Goal: Task Accomplishment & Management: Manage account settings

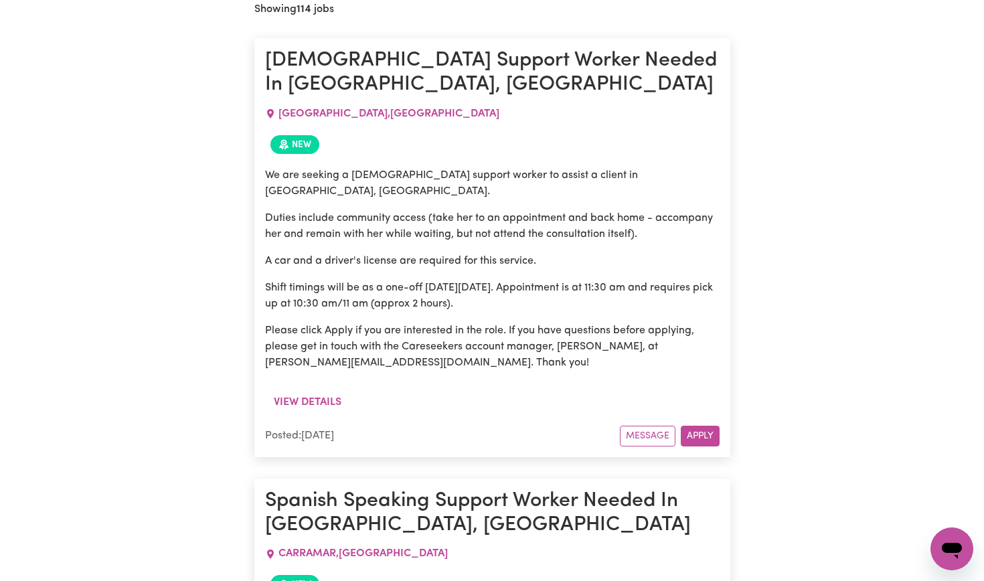
scroll to position [599, 0]
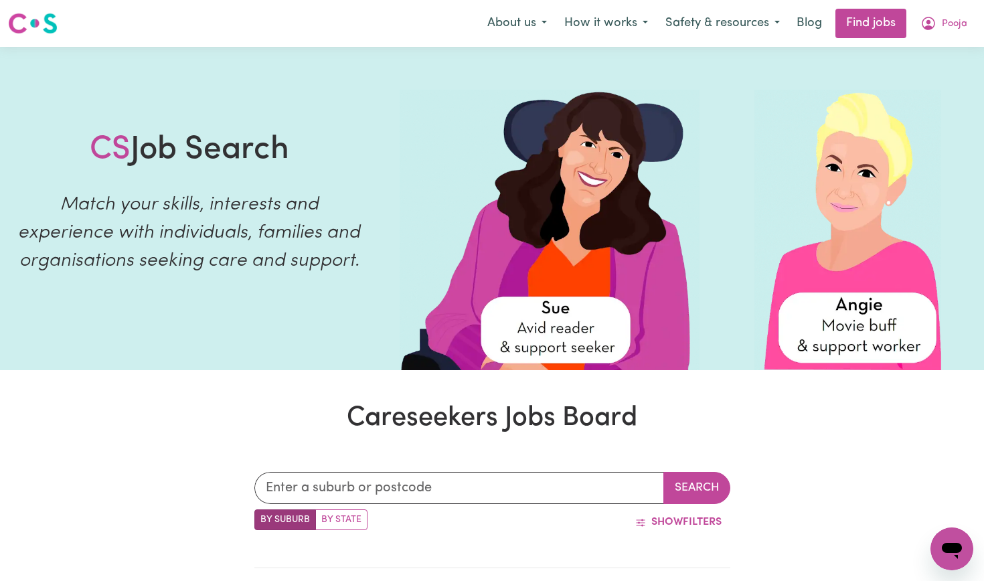
scroll to position [0, 0]
click at [938, 24] on button "Pooja" at bounding box center [944, 23] width 64 height 28
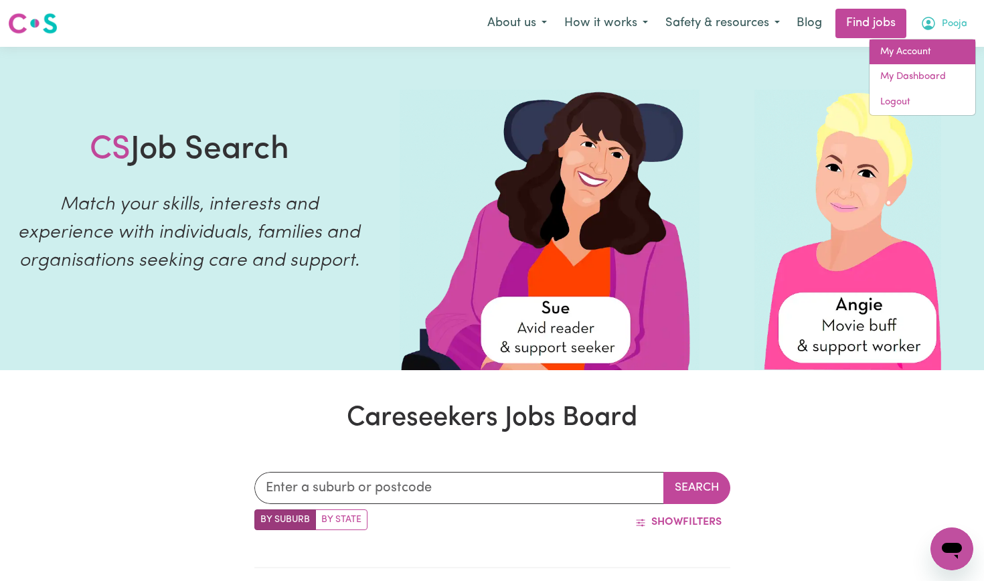
click at [917, 50] on link "My Account" at bounding box center [923, 52] width 106 height 25
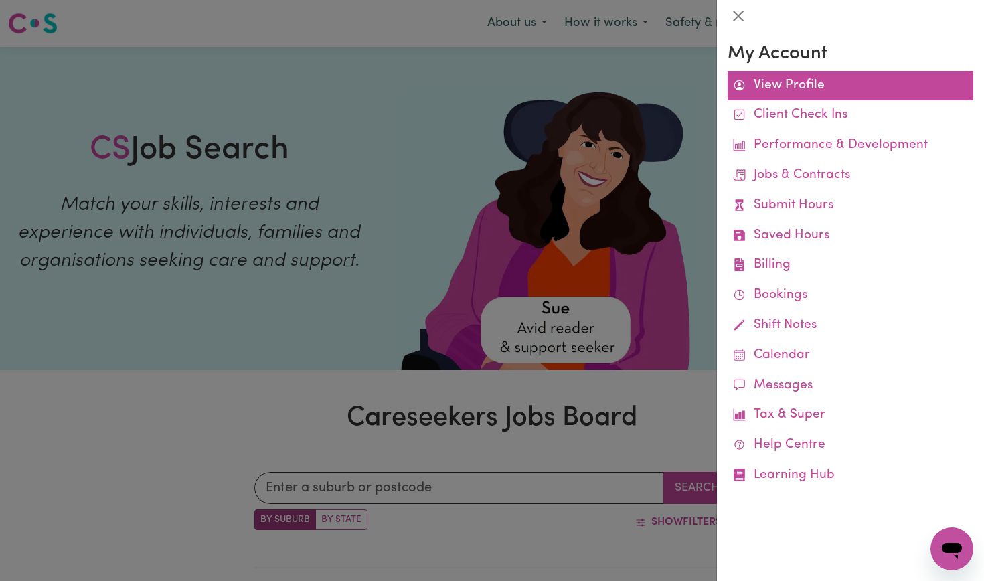
click at [816, 92] on link "View Profile" at bounding box center [851, 86] width 246 height 30
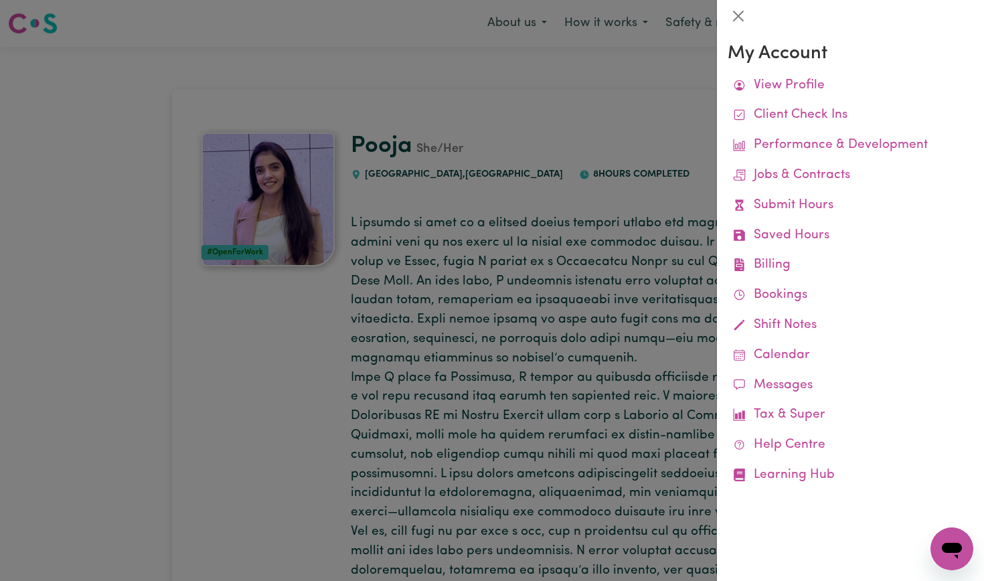
click at [670, 168] on div at bounding box center [492, 290] width 984 height 581
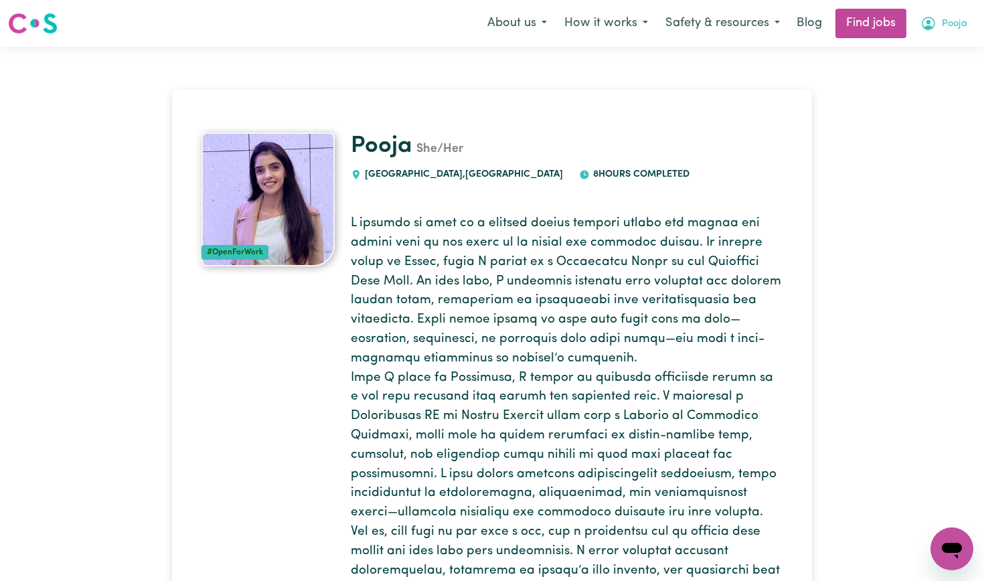
click at [931, 25] on icon "My Account" at bounding box center [929, 23] width 16 height 16
click at [901, 80] on link "My Dashboard" at bounding box center [923, 76] width 106 height 25
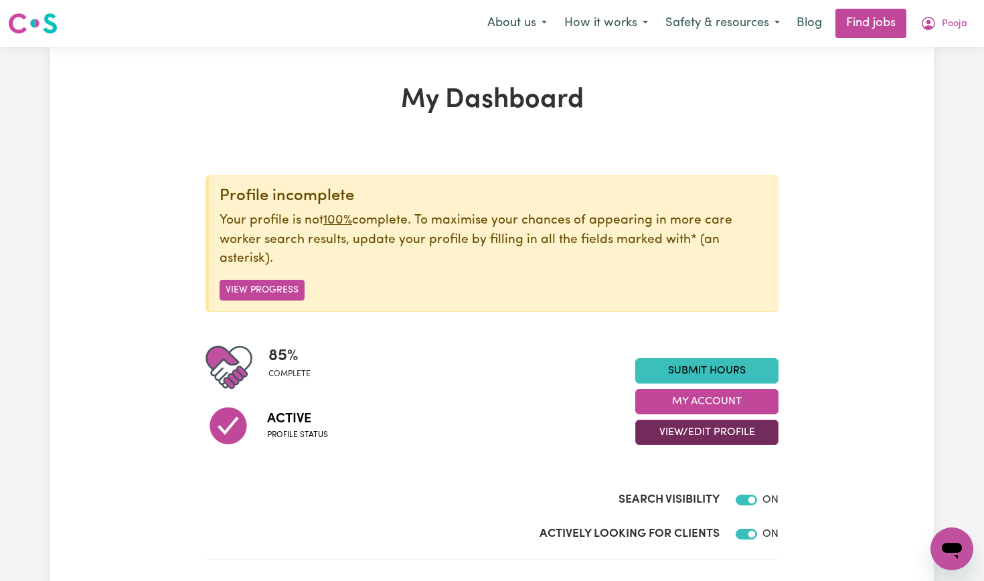
click at [684, 438] on button "View/Edit Profile" at bounding box center [706, 432] width 143 height 25
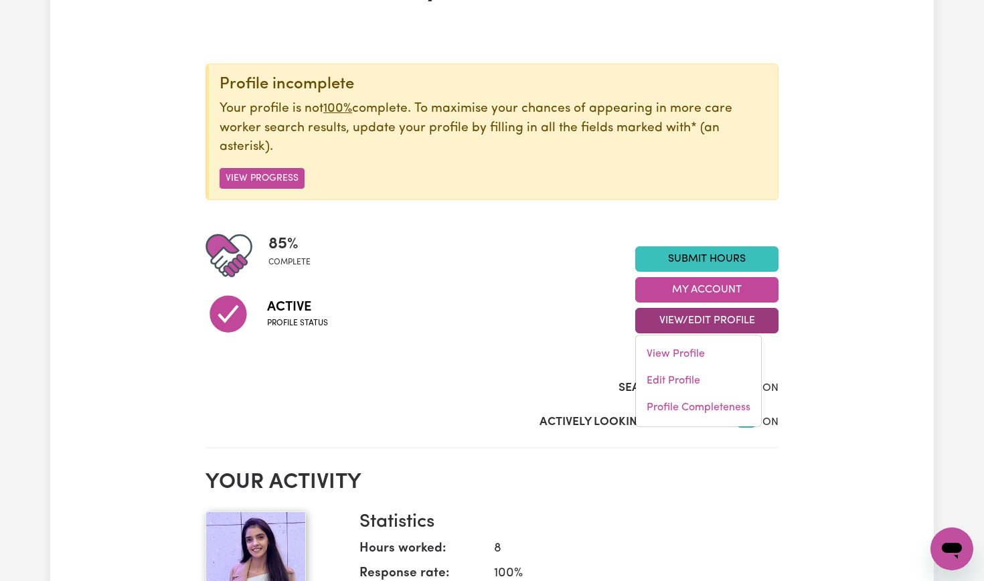
scroll to position [113, 0]
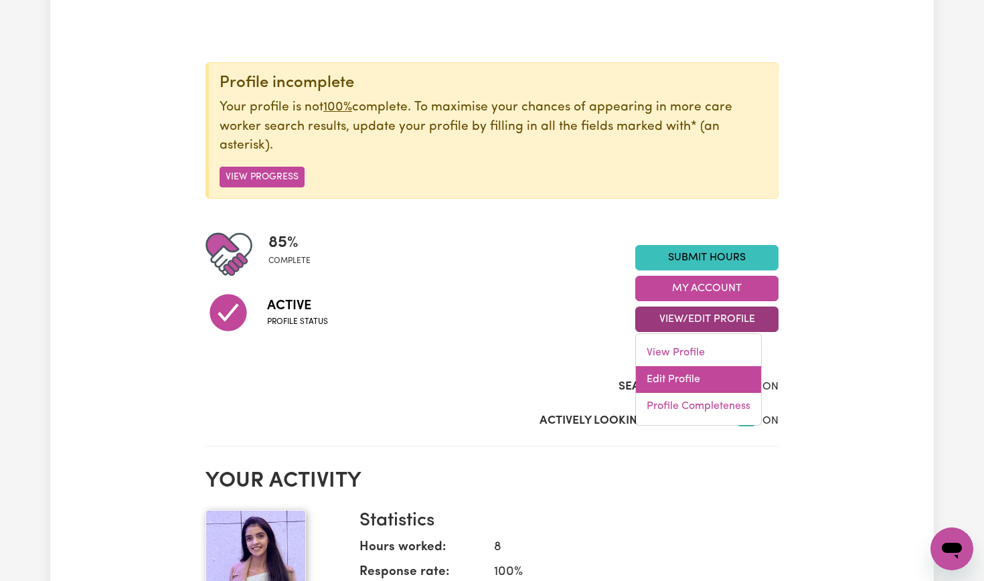
click at [688, 384] on link "Edit Profile" at bounding box center [698, 379] width 125 height 27
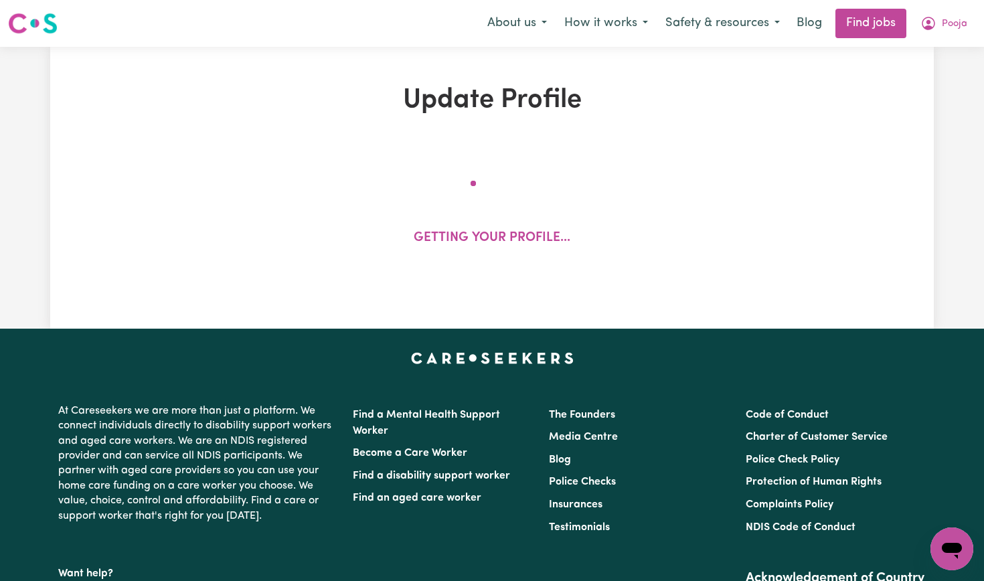
select select "[DEMOGRAPHIC_DATA]"
select select "Student Visa"
select select "Studying a healthcare related degree or qualification"
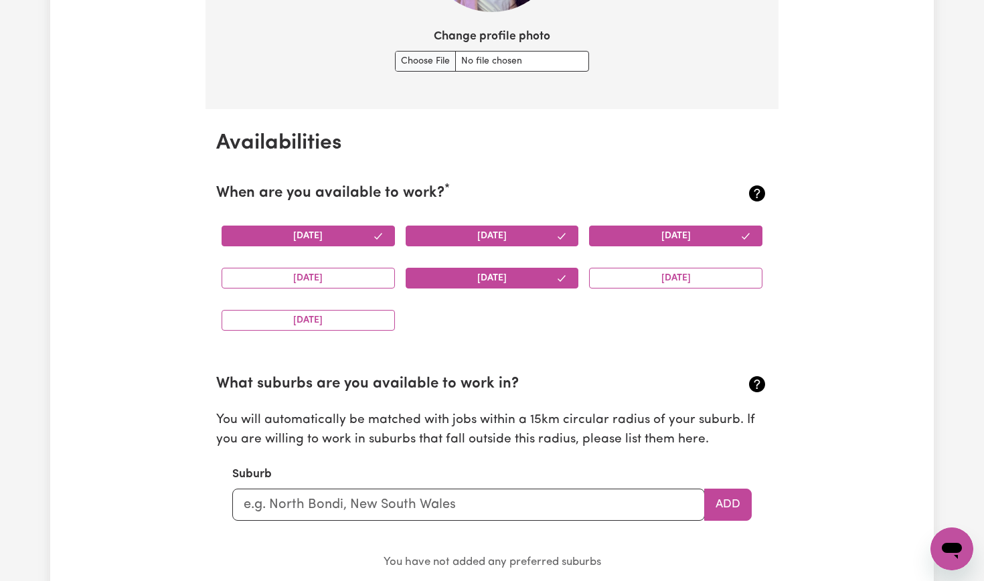
scroll to position [1154, 0]
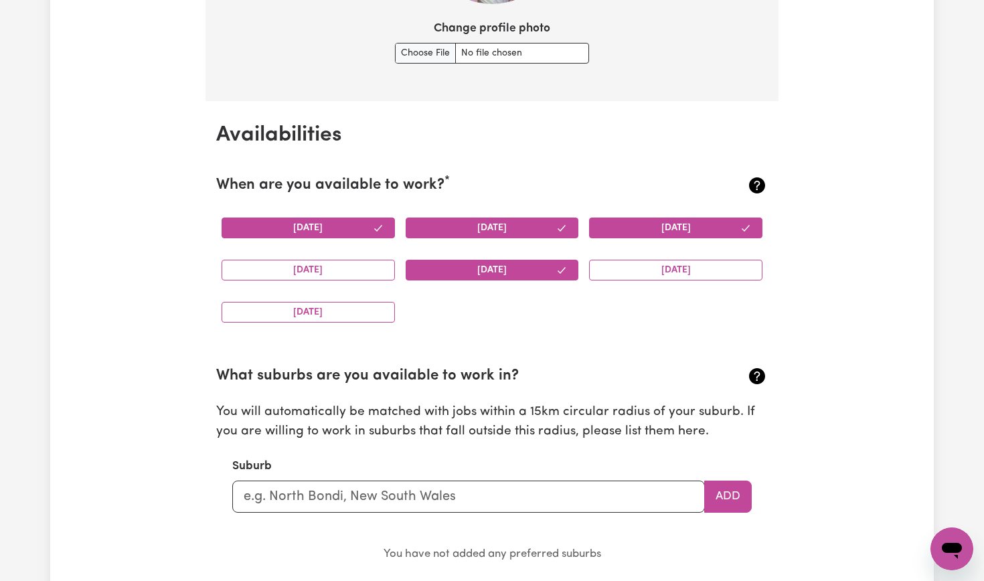
click at [552, 228] on button "[DATE]" at bounding box center [492, 228] width 173 height 21
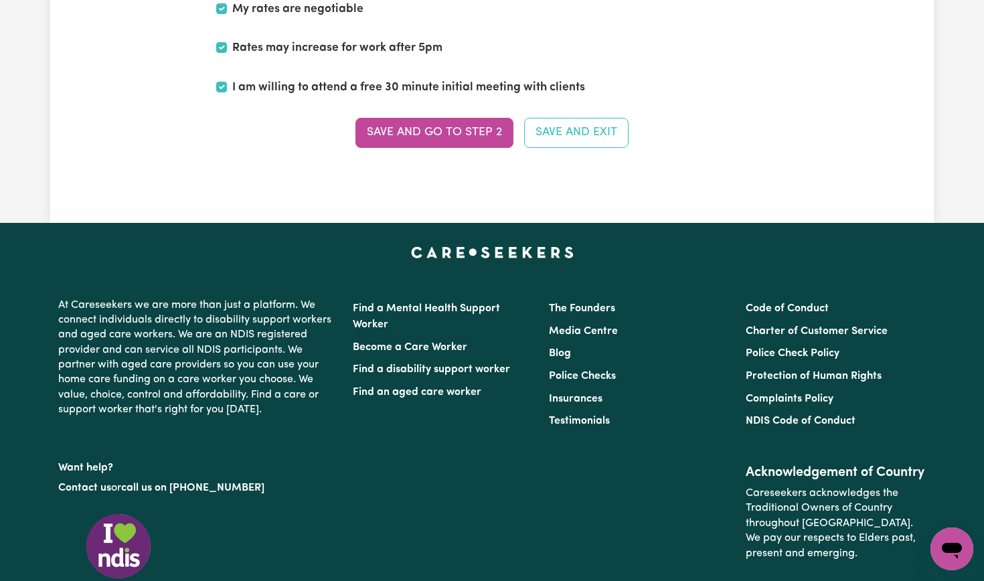
scroll to position [3381, 0]
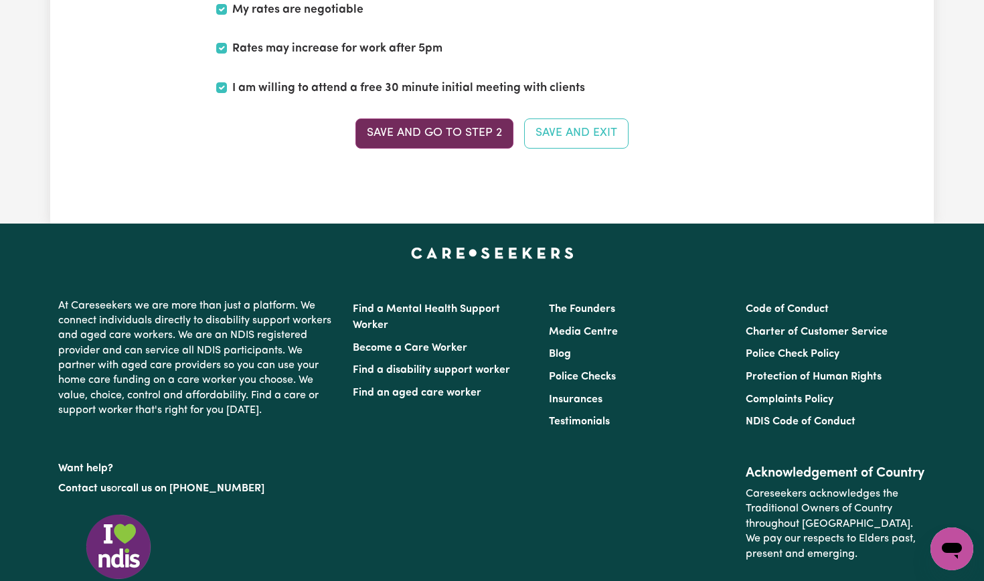
click at [472, 124] on button "Save and go to Step 2" at bounding box center [435, 133] width 158 height 29
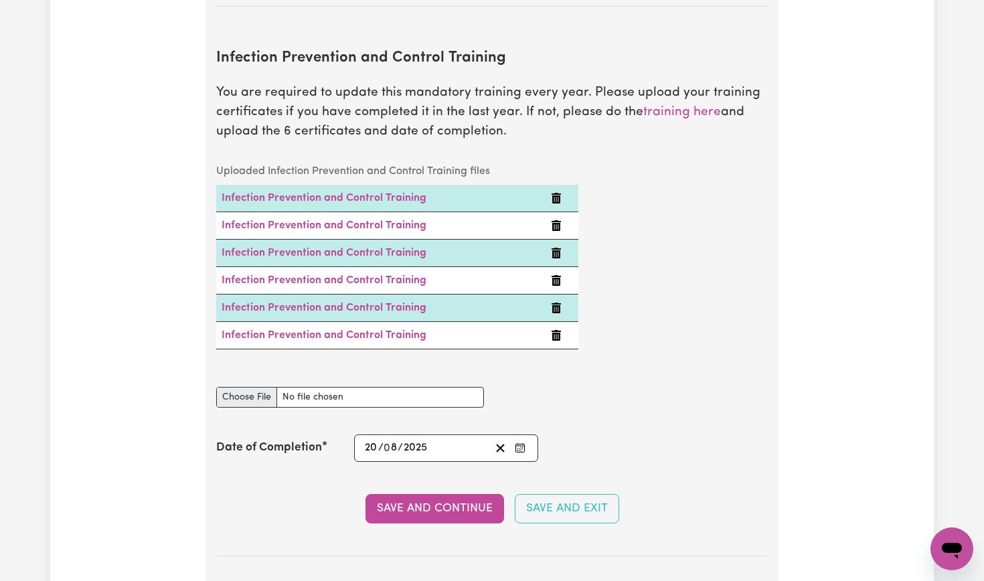
scroll to position [2144, 0]
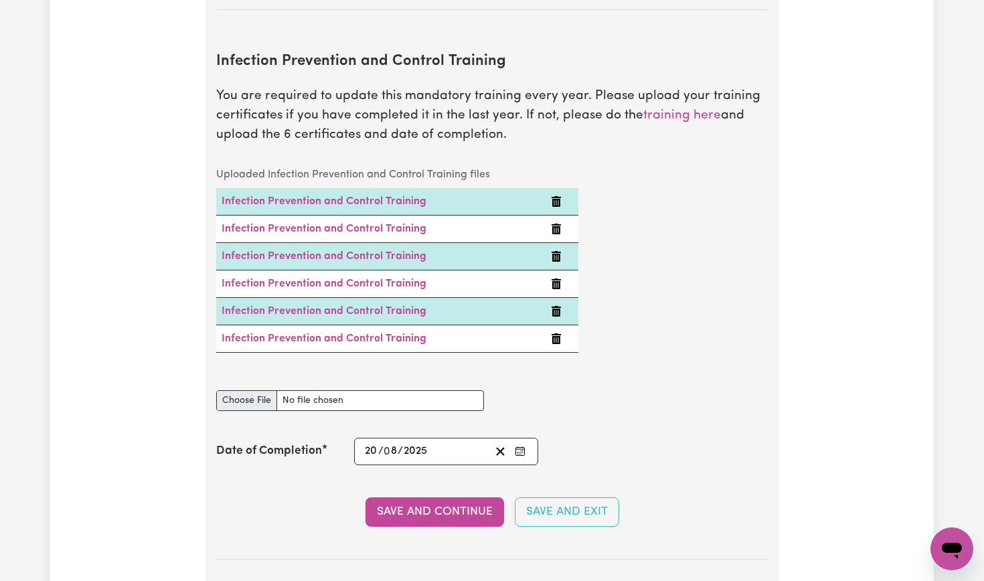
click at [262, 390] on input "Infection Prevention and Control Training document" at bounding box center [350, 400] width 268 height 21
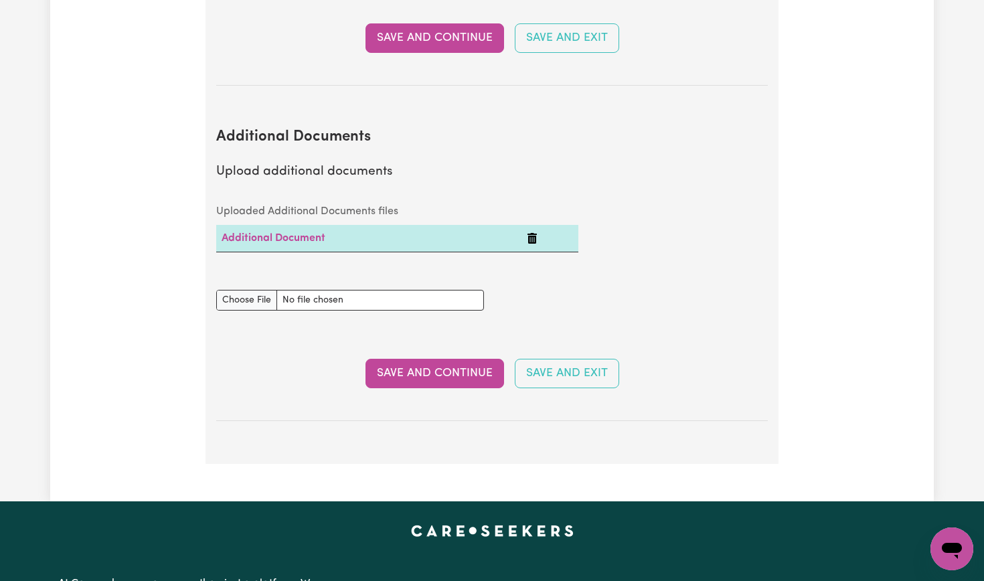
scroll to position [2620, 0]
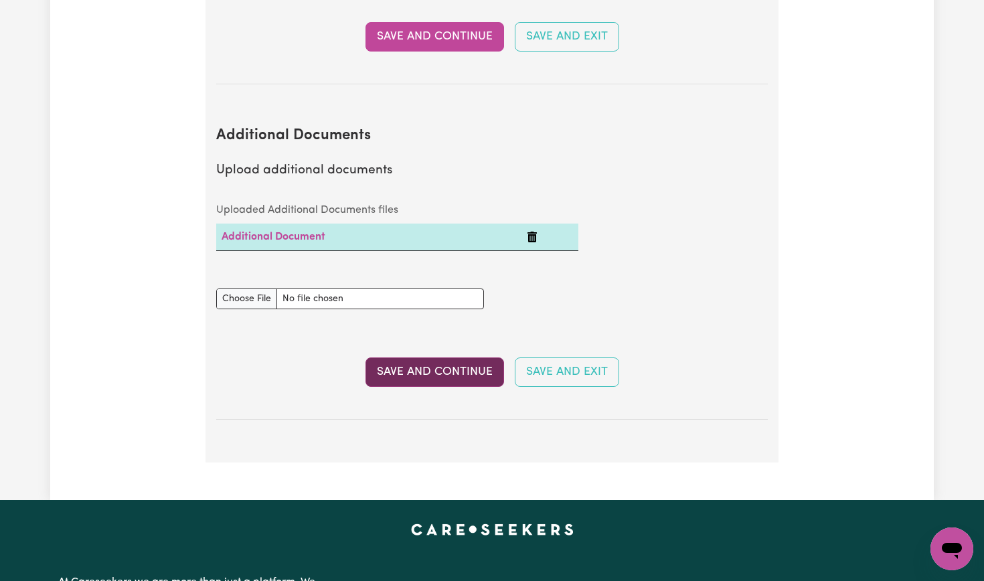
click at [476, 358] on button "Save and Continue" at bounding box center [435, 372] width 139 height 29
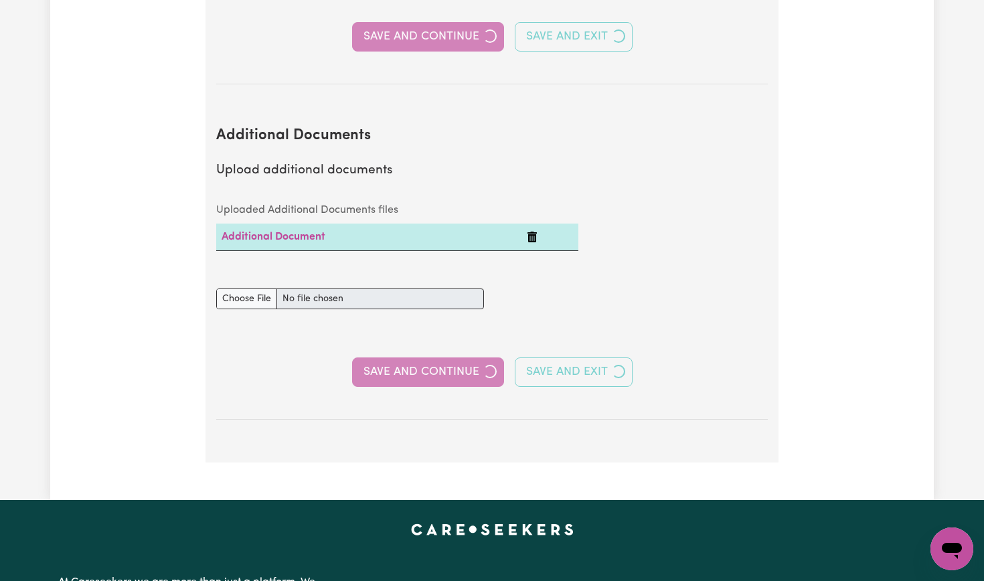
select select "Certificate III (Individual Support)"
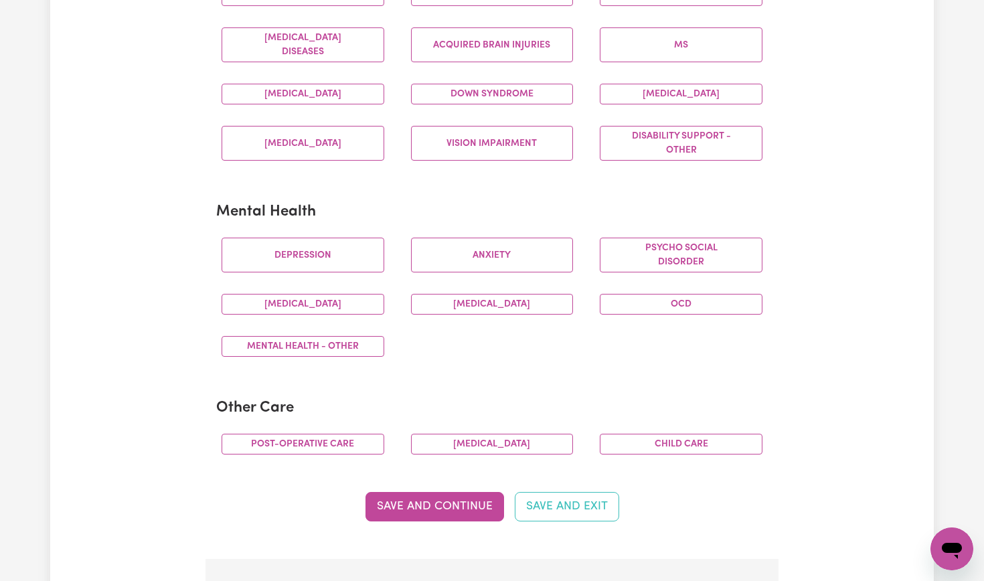
scroll to position [640, 0]
click at [334, 339] on button "Mental Health - Other" at bounding box center [303, 345] width 163 height 21
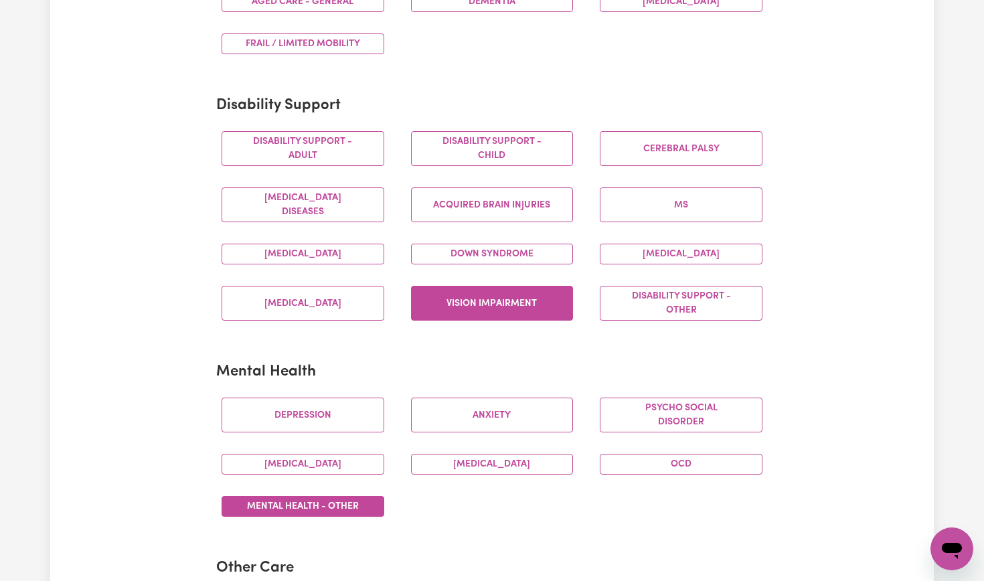
scroll to position [491, 0]
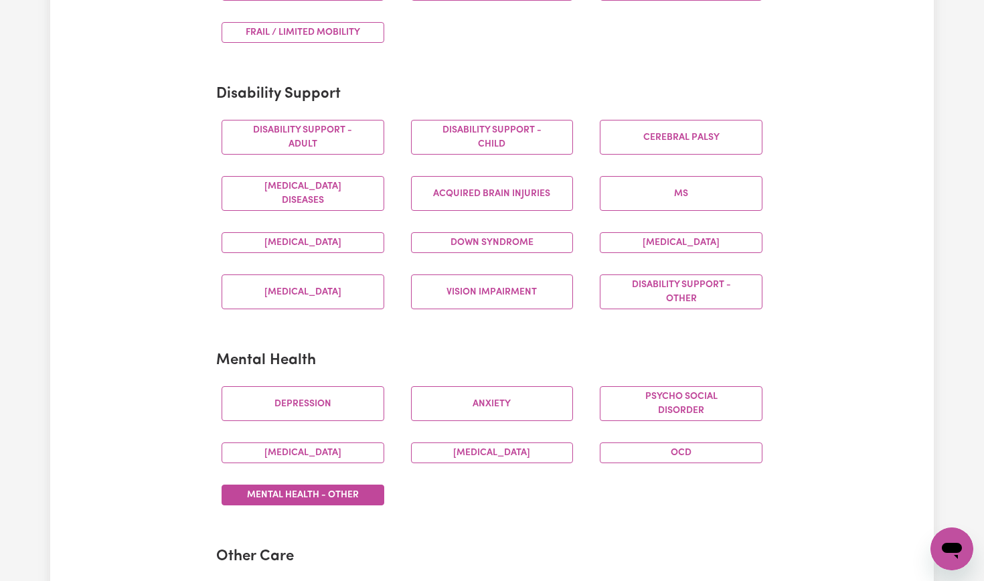
click at [321, 495] on button "Mental Health - Other" at bounding box center [303, 495] width 163 height 21
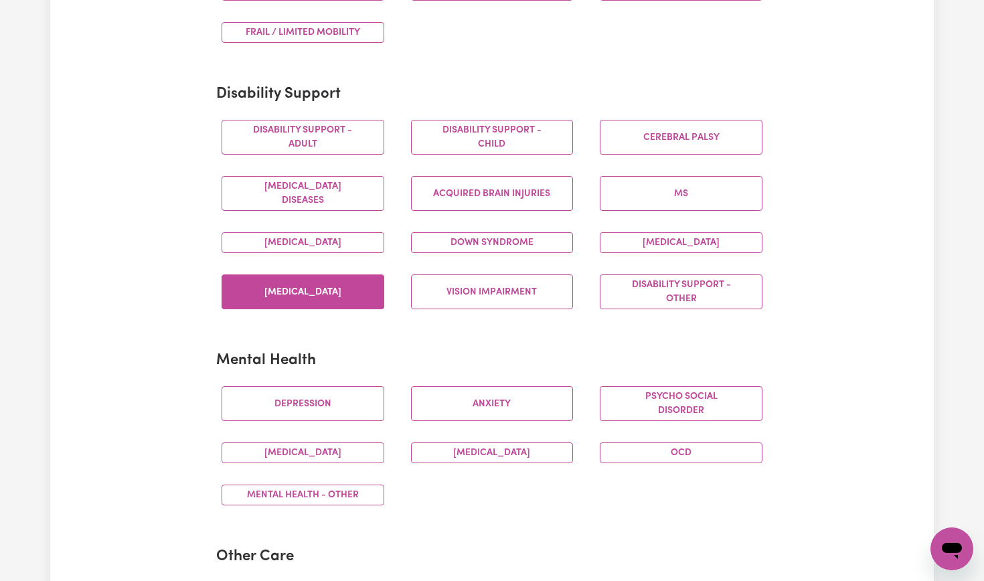
click at [321, 299] on button "[MEDICAL_DATA]" at bounding box center [303, 291] width 163 height 35
click at [287, 501] on div "Mental Health - Other" at bounding box center [302, 495] width 189 height 42
click at [333, 492] on button "Mental Health - Other" at bounding box center [303, 495] width 163 height 21
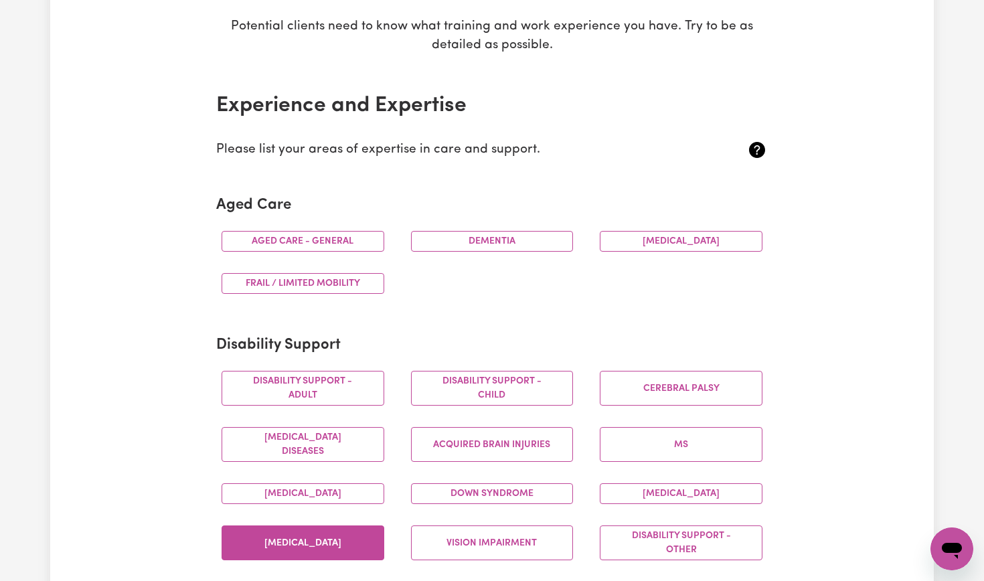
scroll to position [239, 0]
click at [461, 232] on button "Dementia" at bounding box center [492, 242] width 163 height 21
click at [469, 240] on button "Dementia" at bounding box center [492, 242] width 163 height 21
click at [349, 236] on button "Aged care - General" at bounding box center [303, 242] width 163 height 21
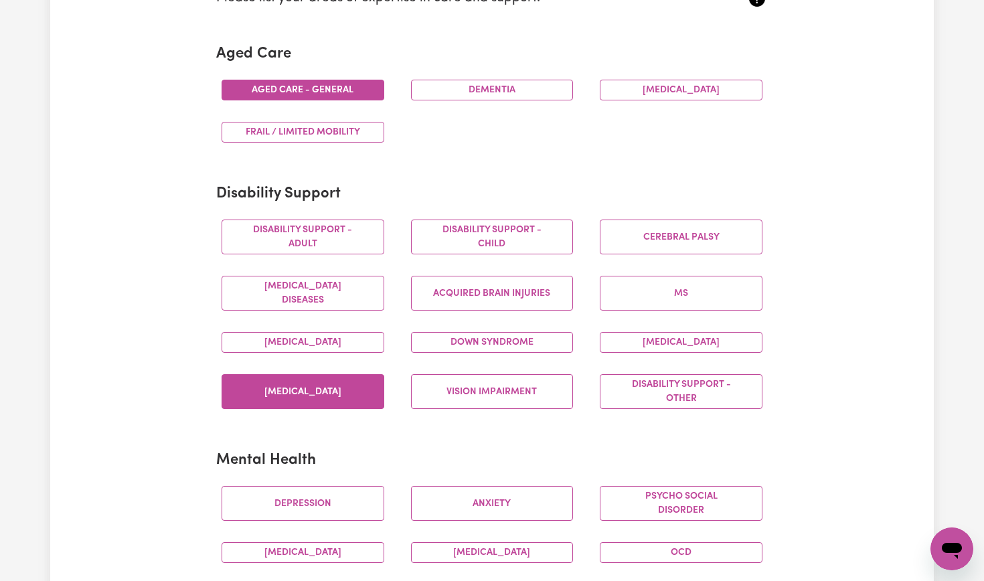
scroll to position [372, 0]
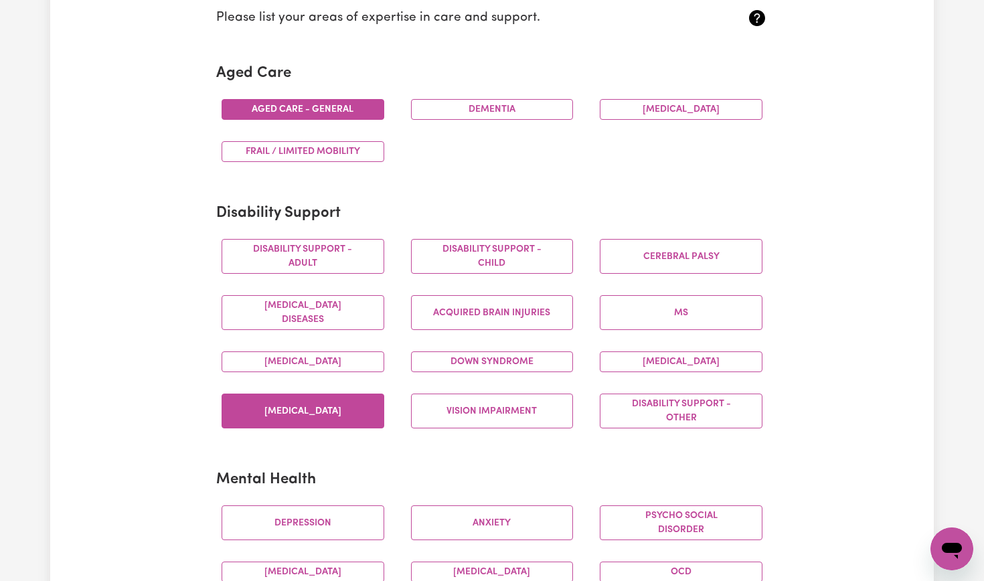
click at [347, 112] on button "Aged care - General" at bounding box center [303, 109] width 163 height 21
click at [325, 410] on button "[MEDICAL_DATA]" at bounding box center [303, 411] width 163 height 35
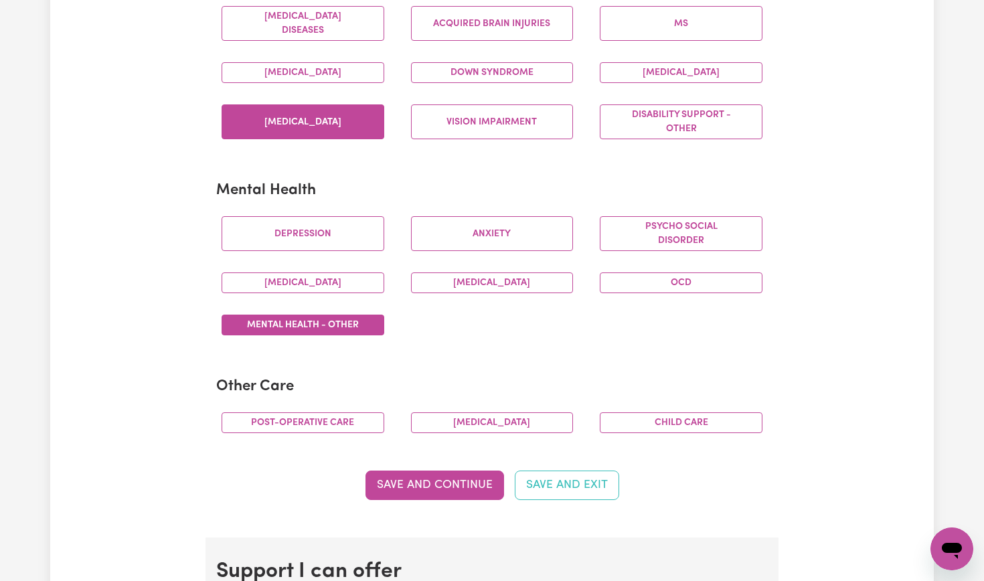
scroll to position [684, 0]
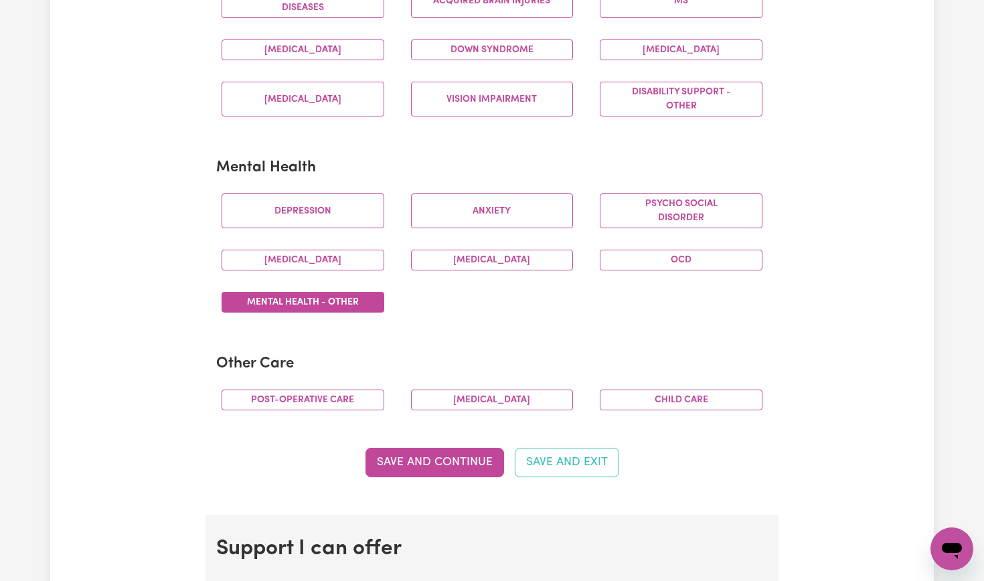
click at [342, 299] on button "Mental Health - Other" at bounding box center [303, 302] width 163 height 21
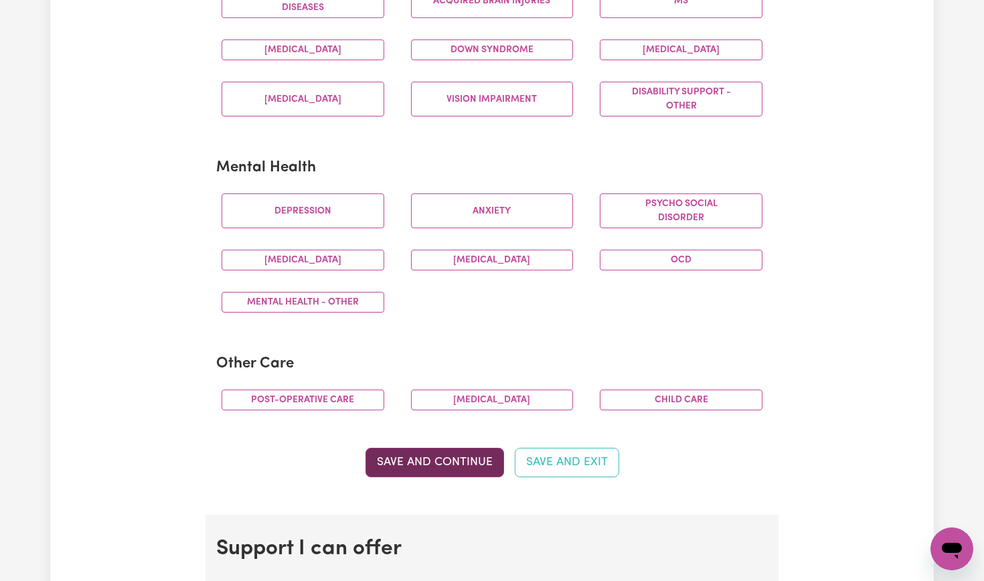
click at [430, 456] on button "Save and Continue" at bounding box center [435, 462] width 139 height 29
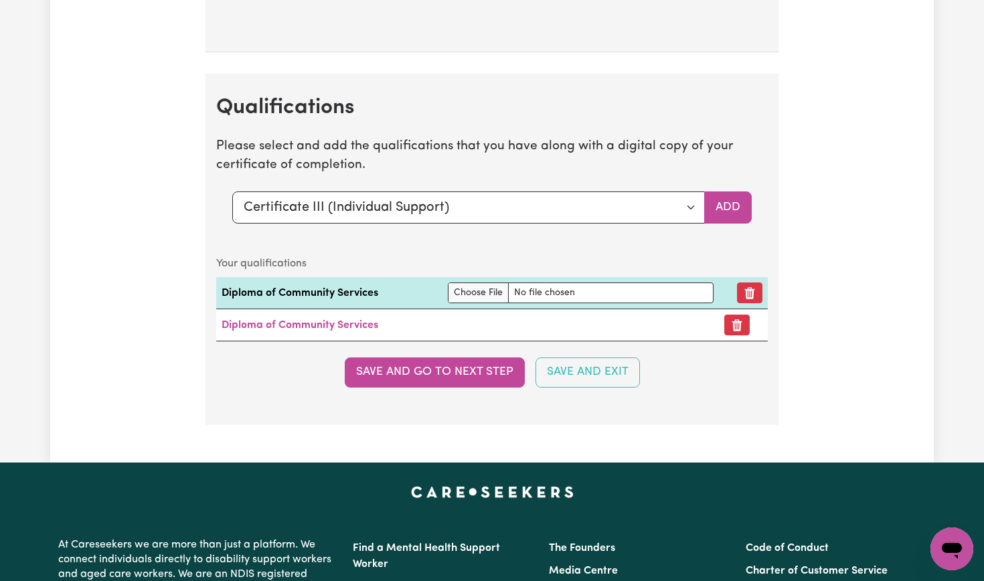
scroll to position [3126, 0]
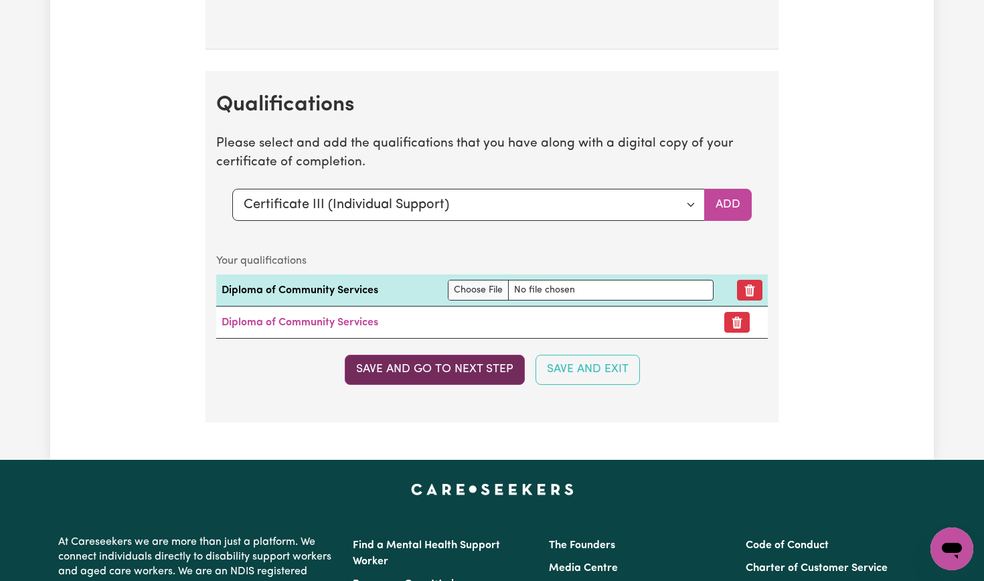
click at [484, 355] on button "Save and go to next step" at bounding box center [435, 369] width 180 height 29
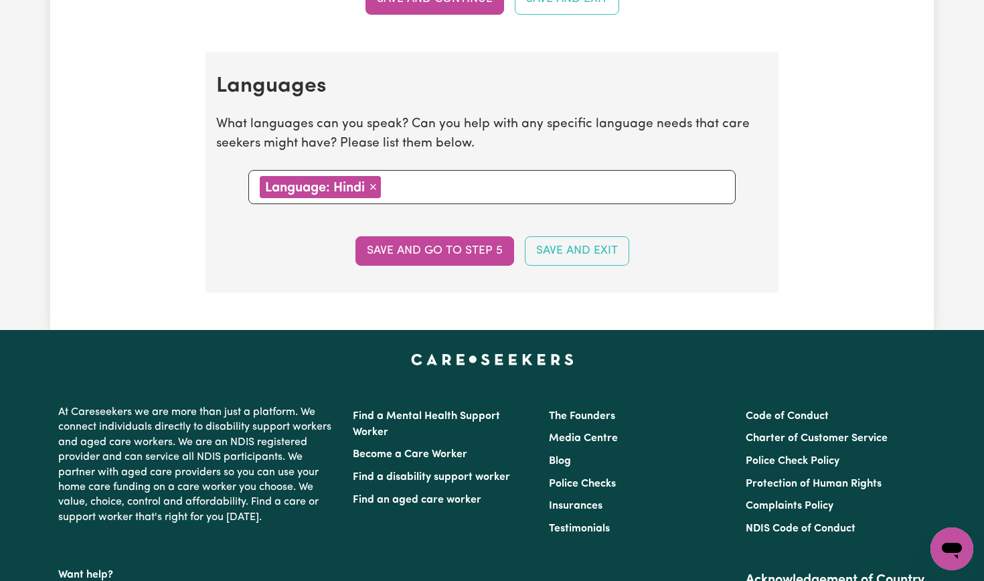
scroll to position [1484, 0]
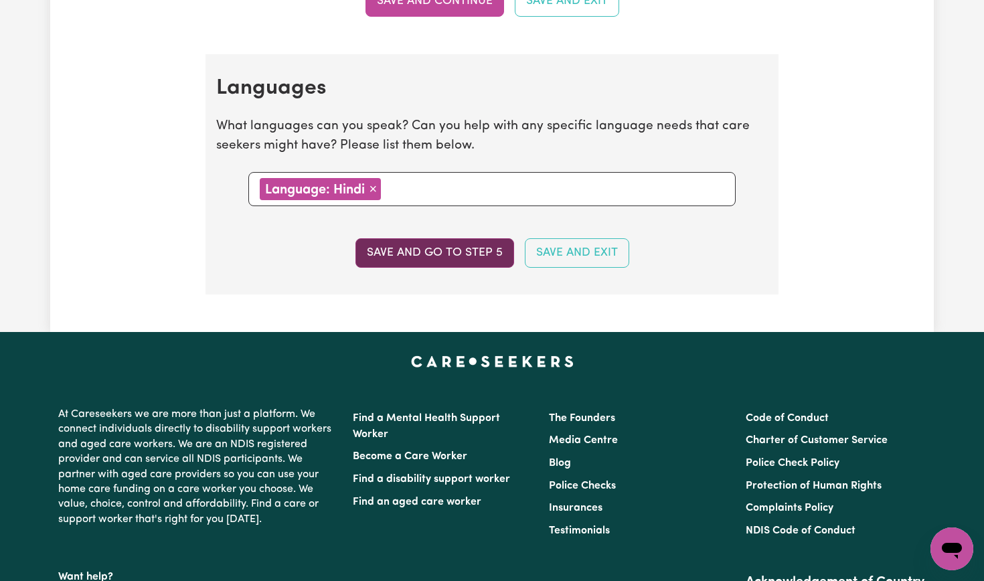
click at [456, 245] on button "Save and go to step 5" at bounding box center [435, 252] width 159 height 29
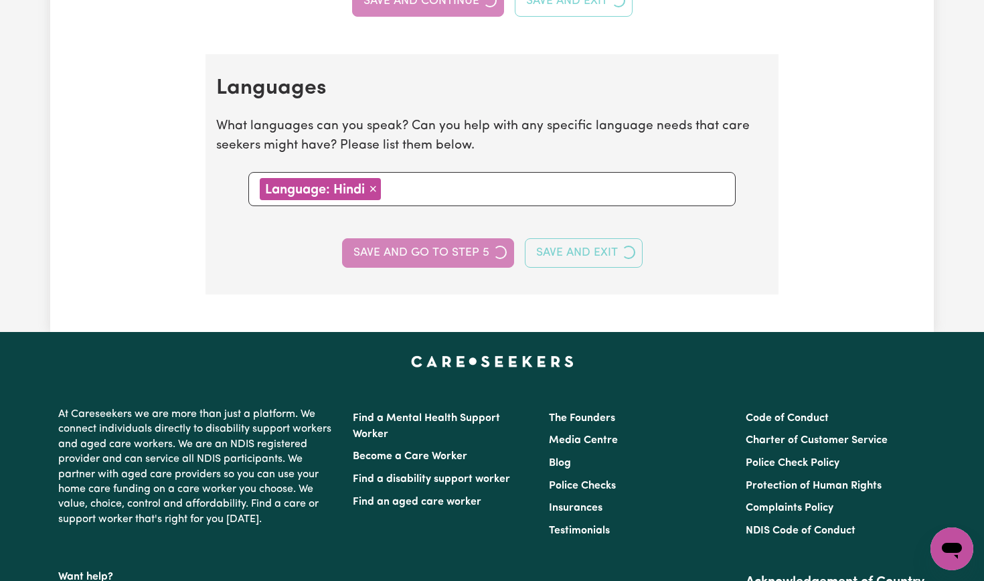
select select "I am working in another industry"
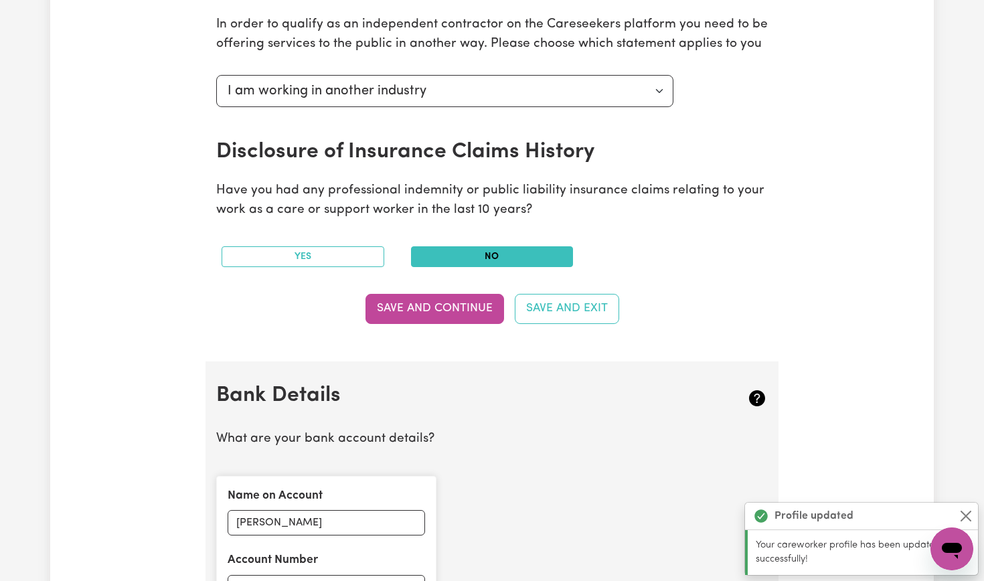
scroll to position [584, 0]
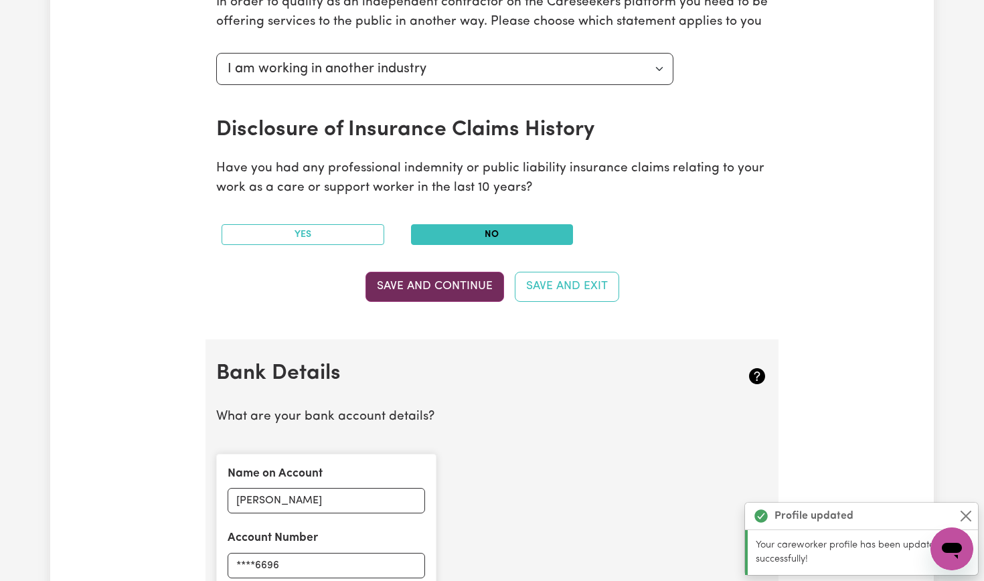
click at [430, 287] on button "Save and Continue" at bounding box center [435, 286] width 139 height 29
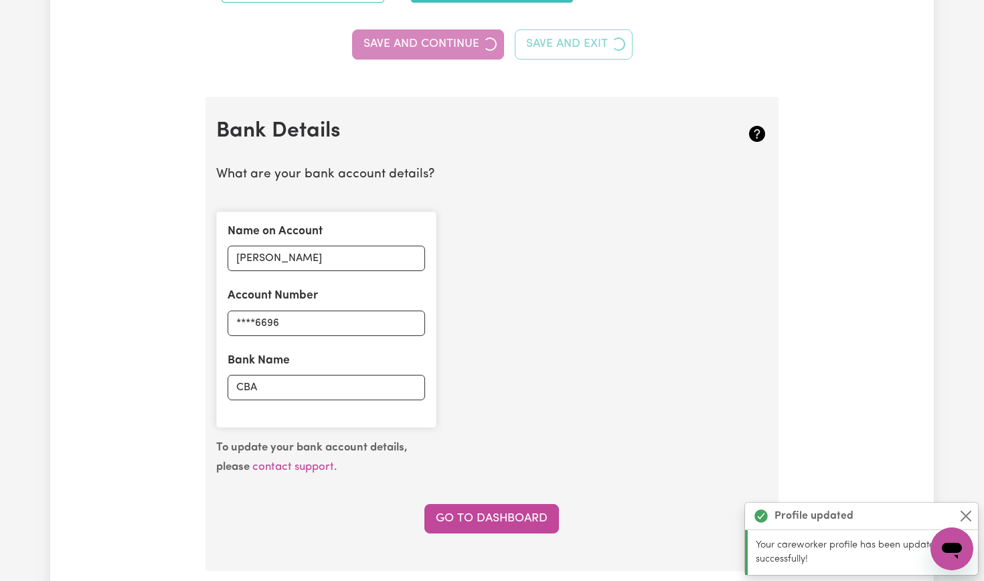
scroll to position [917, 0]
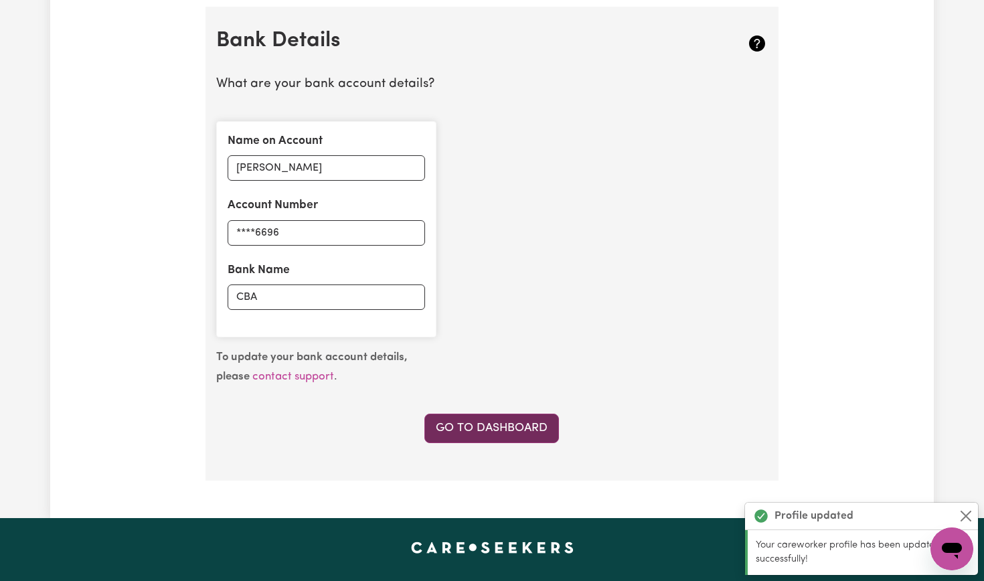
click at [483, 423] on link "Go to Dashboard" at bounding box center [491, 428] width 135 height 29
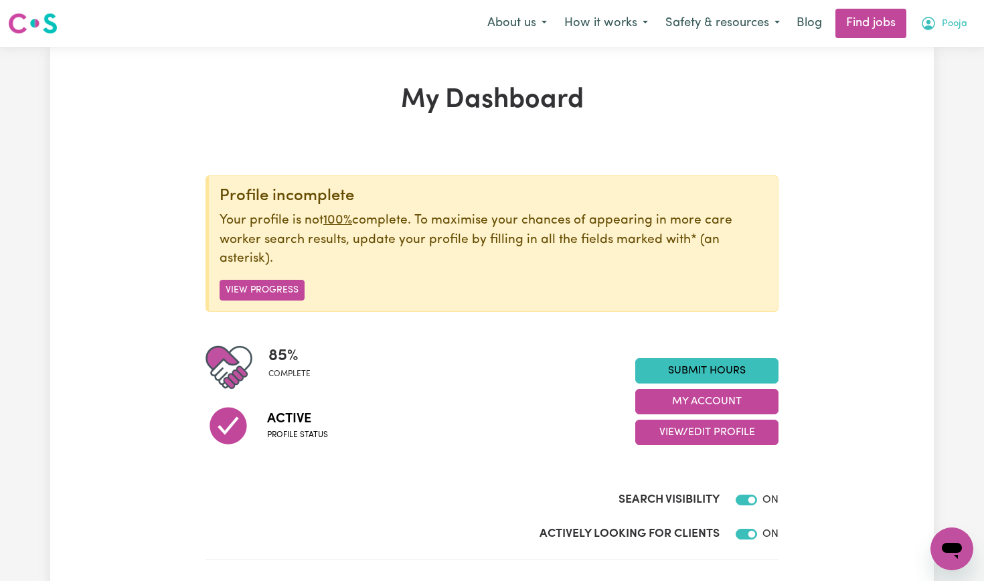
click at [923, 30] on icon "My Account" at bounding box center [929, 23] width 16 height 16
click at [884, 54] on link "My Account" at bounding box center [923, 52] width 106 height 25
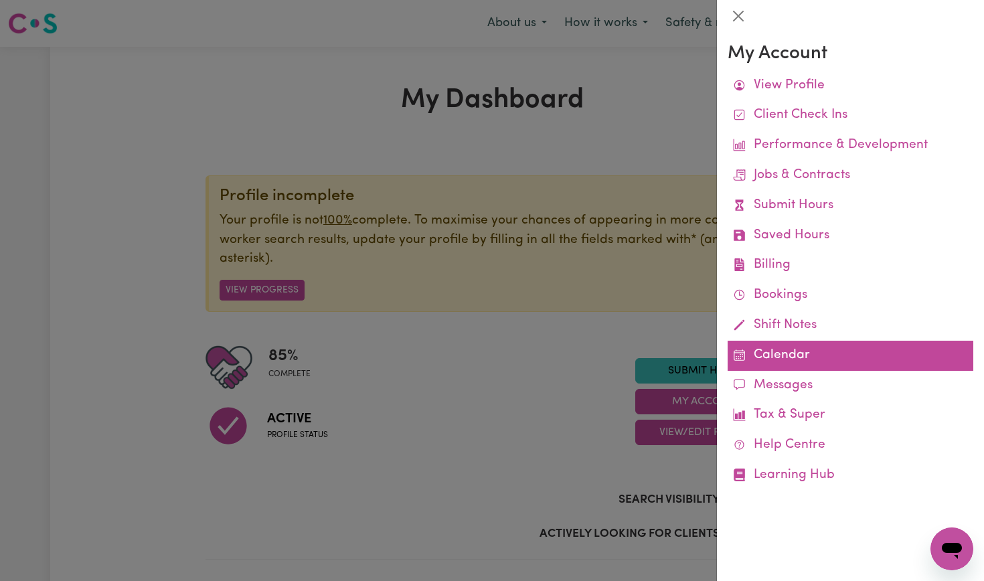
click at [771, 347] on link "Calendar" at bounding box center [851, 356] width 246 height 30
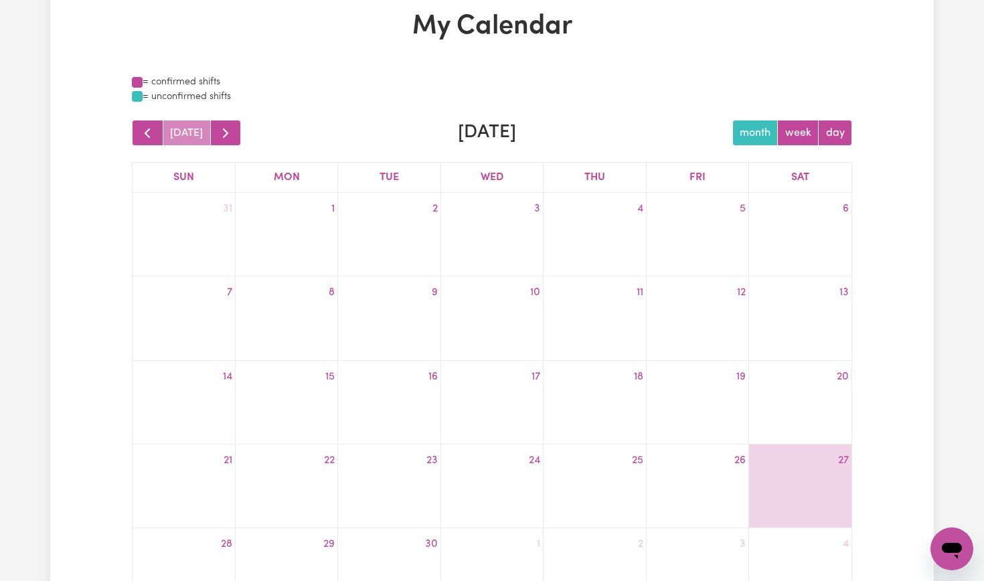
scroll to position [46, 0]
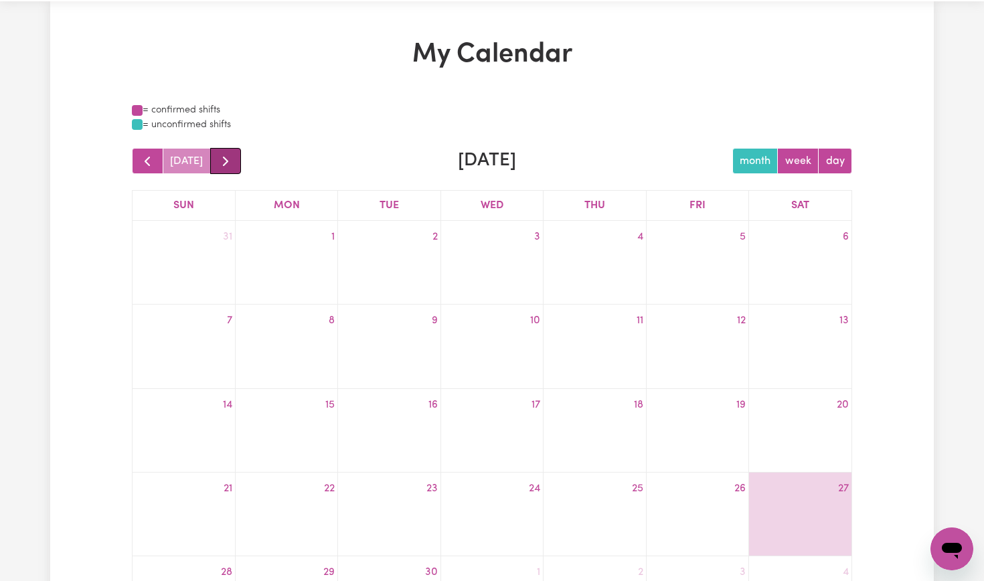
click at [224, 156] on span "button" at bounding box center [226, 161] width 16 height 16
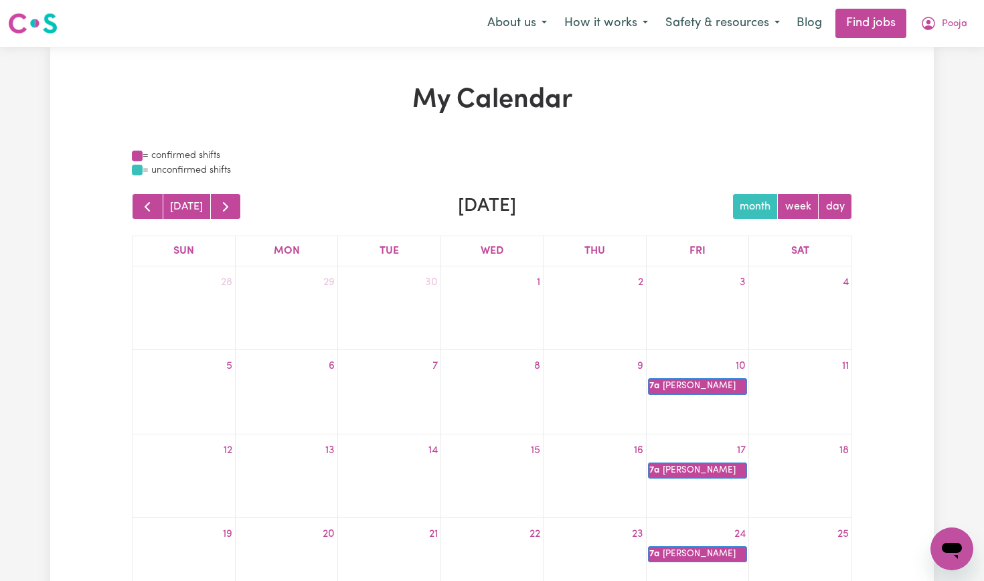
scroll to position [0, 0]
click at [226, 204] on span "button" at bounding box center [226, 207] width 16 height 16
click at [228, 199] on span "button" at bounding box center [226, 207] width 16 height 16
